Goal: Navigation & Orientation: Find specific page/section

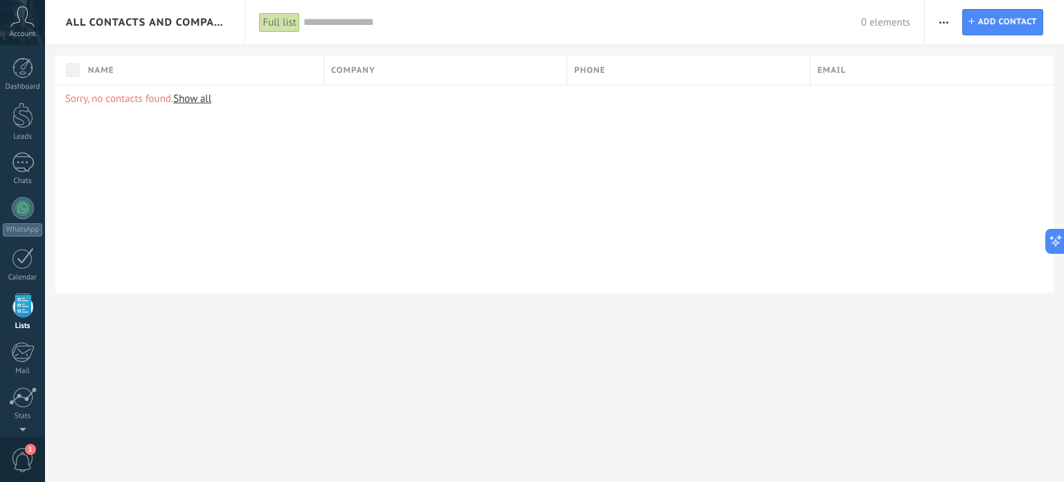
click at [24, 20] on icon at bounding box center [22, 16] width 24 height 21
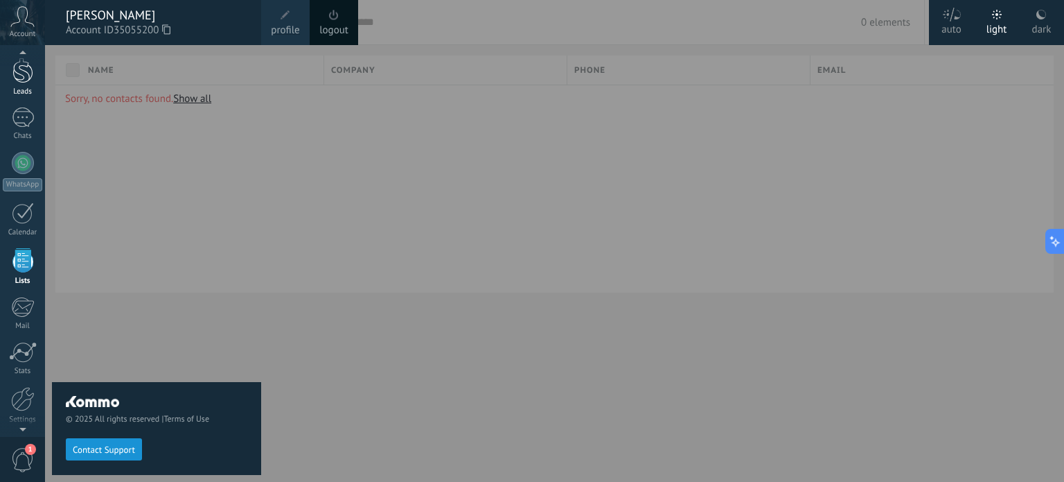
scroll to position [36, 0]
click at [21, 89] on div at bounding box center [22, 80] width 21 height 26
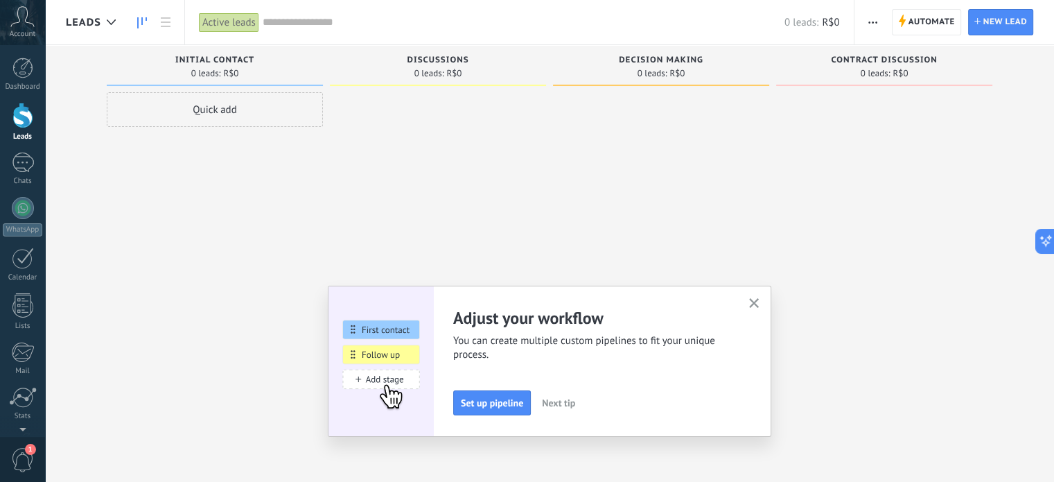
click at [757, 300] on icon "button" at bounding box center [754, 303] width 10 height 10
